Goal: Check status: Verify the current state of an ongoing process or item

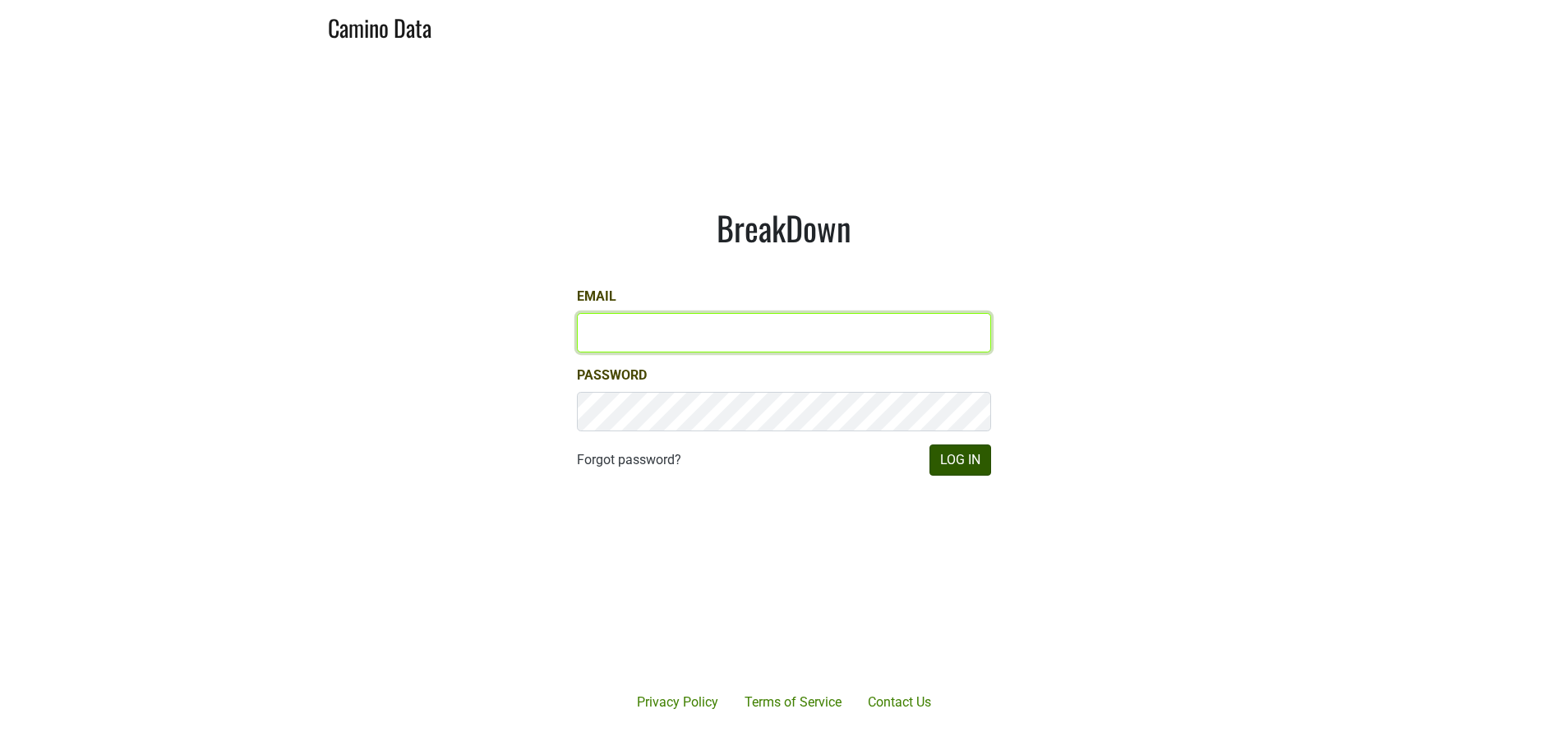
type input "susan@dumol.com"
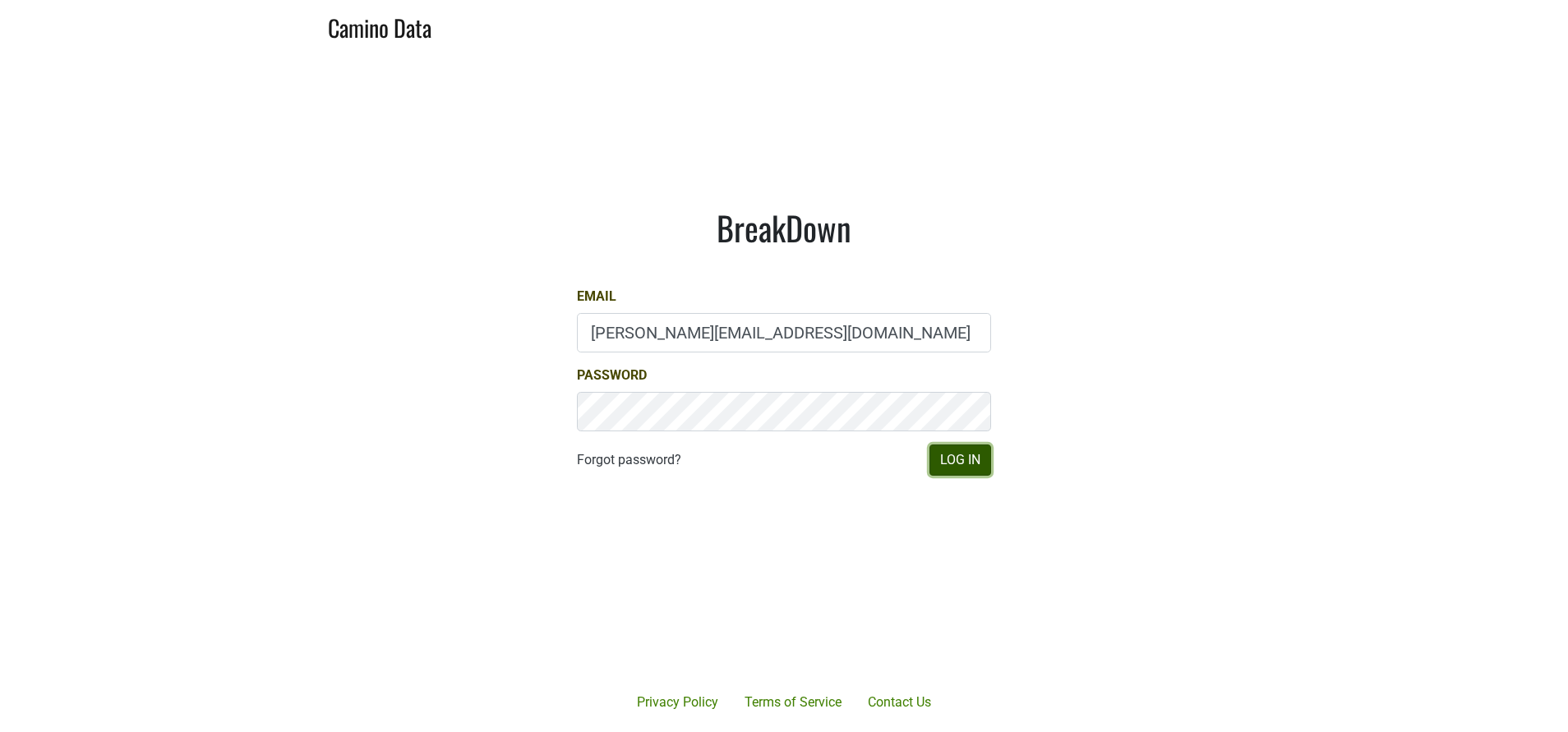
click at [970, 457] on button "Log In" at bounding box center [960, 460] width 61 height 31
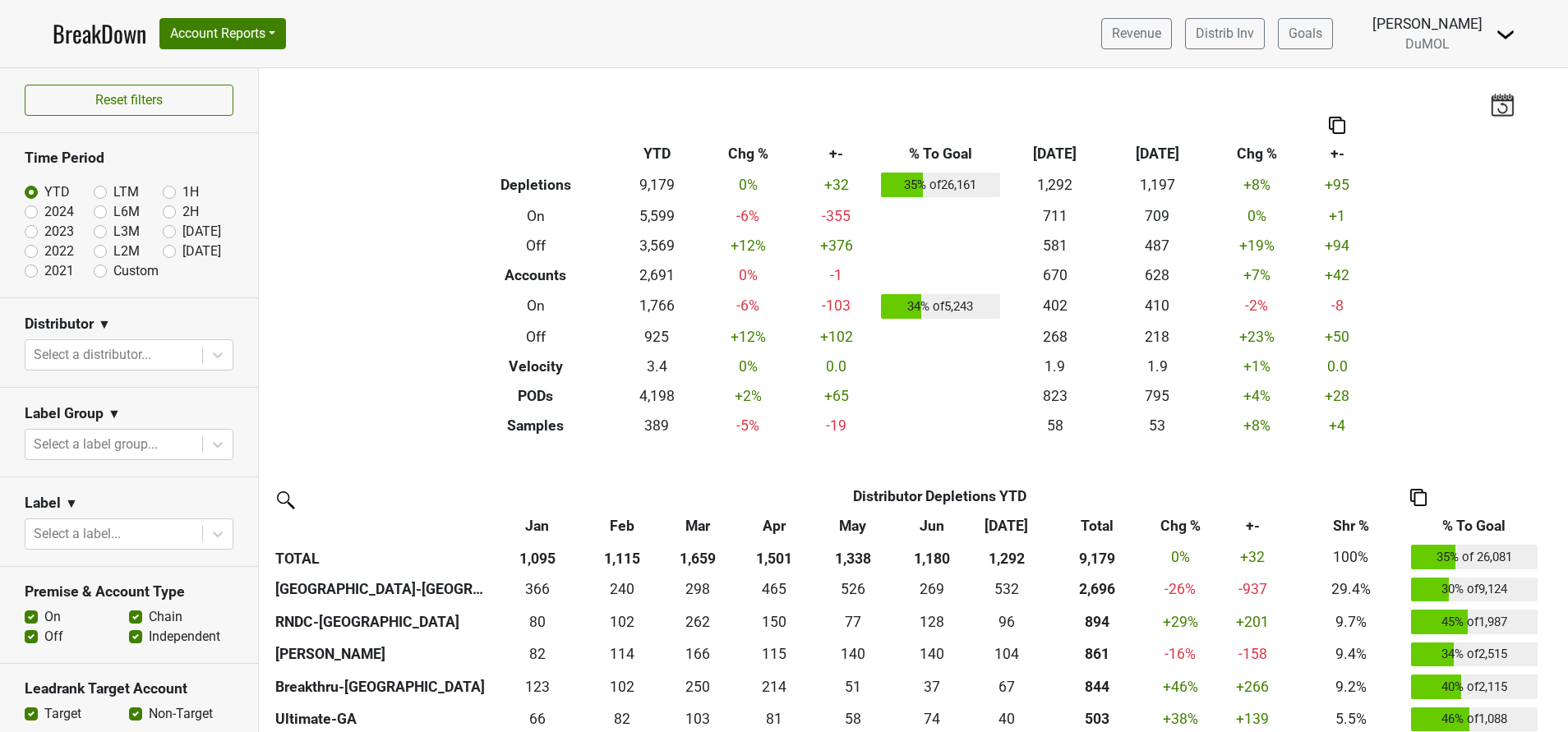
click at [182, 253] on label "[DATE]" at bounding box center [201, 251] width 38 height 20
click at [163, 253] on input "Aug '25" at bounding box center [195, 249] width 66 height 16
radio input "true"
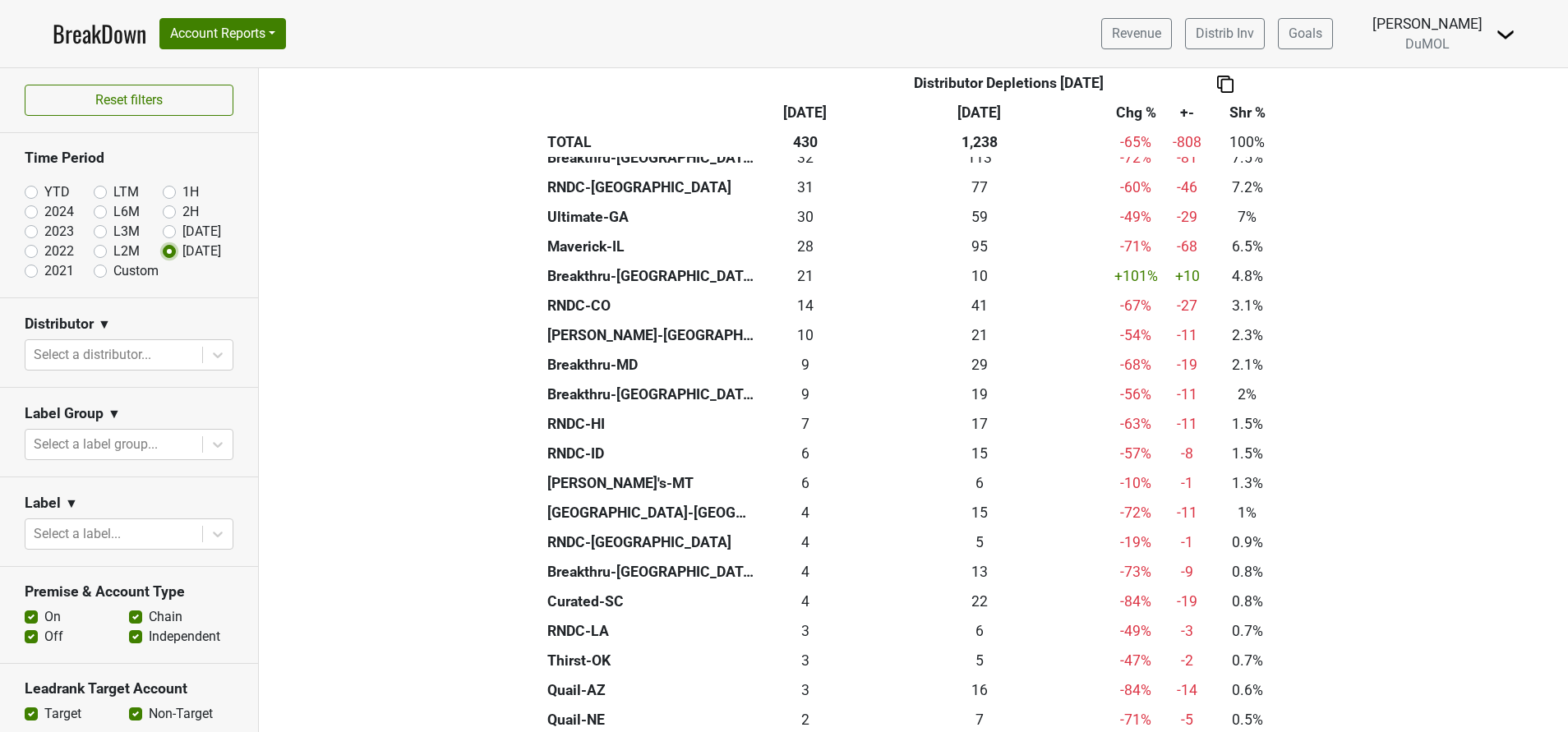
scroll to position [372, 0]
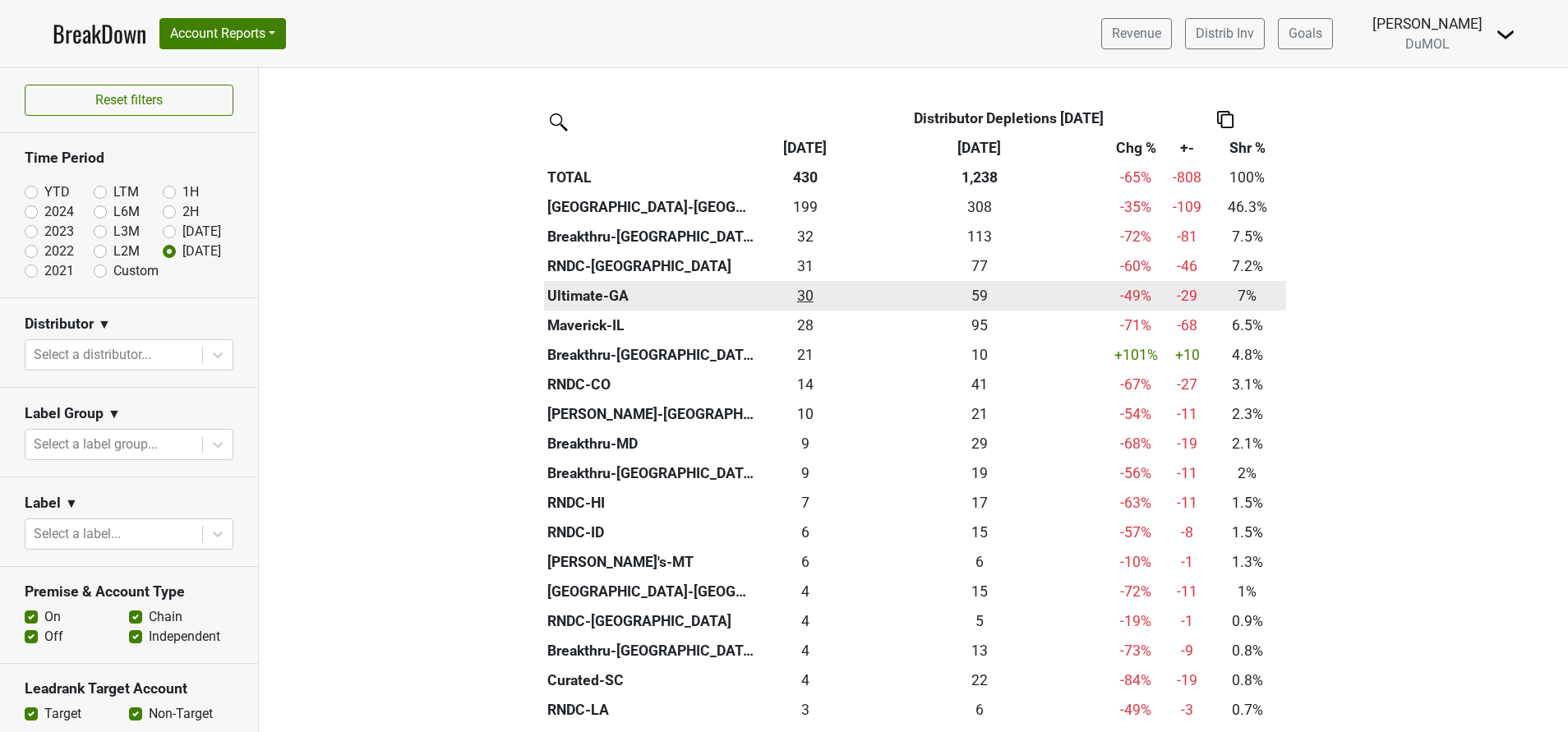
click at [798, 291] on div "30.16 30" at bounding box center [804, 295] width 86 height 21
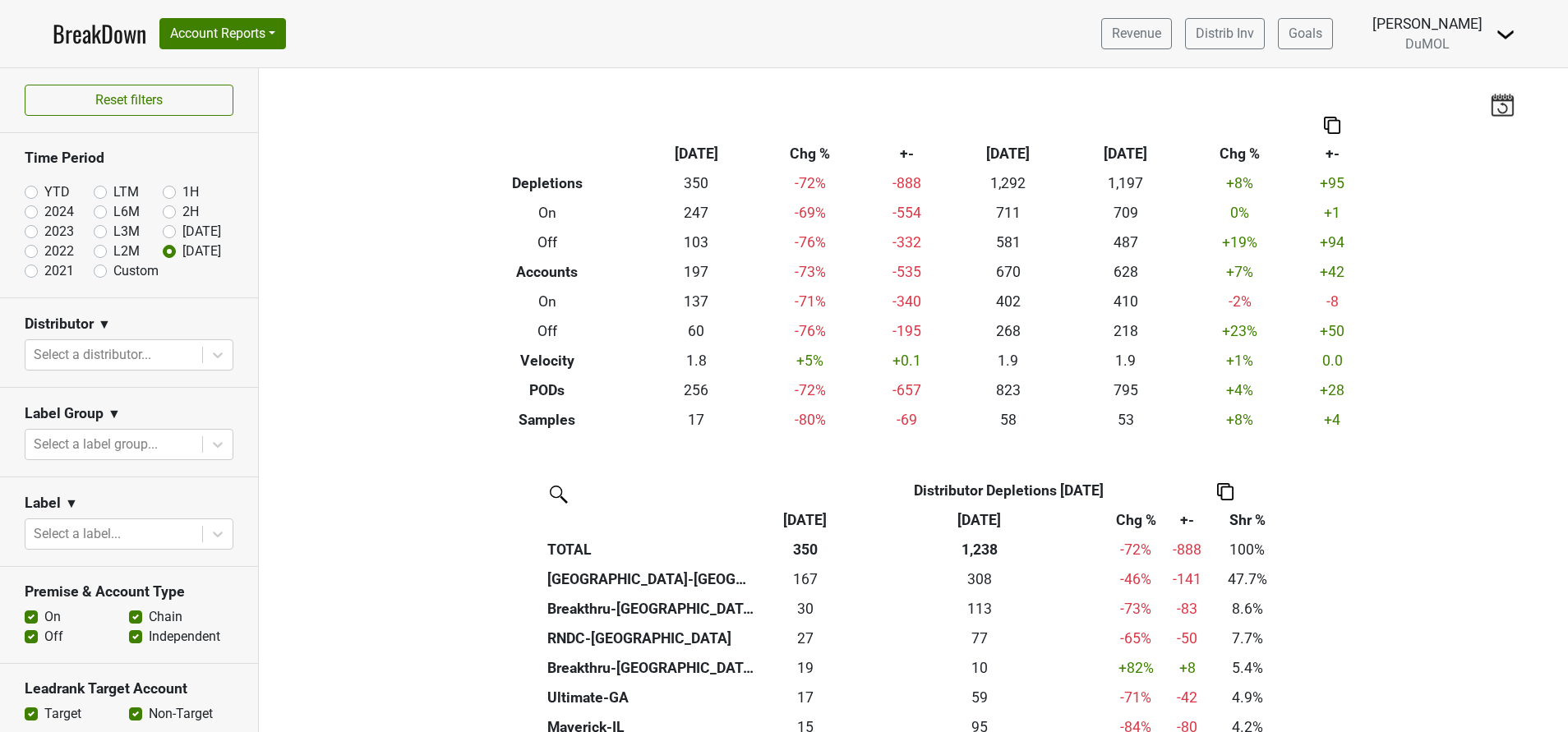
scroll to position [228, 0]
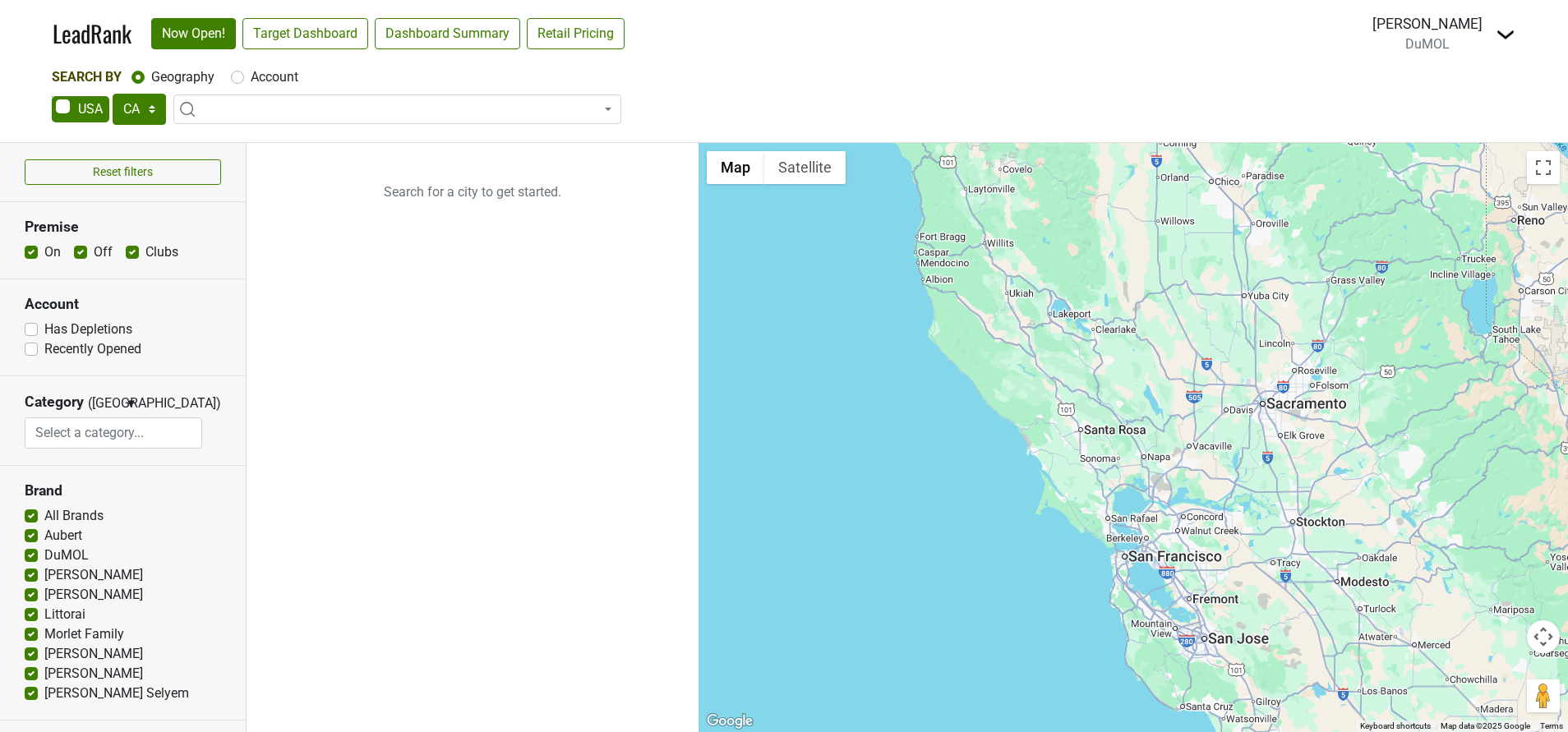
select select "CA"
select select
click at [299, 36] on link "Target Dashboard" at bounding box center [306, 33] width 126 height 31
